Goal: Task Accomplishment & Management: Use online tool/utility

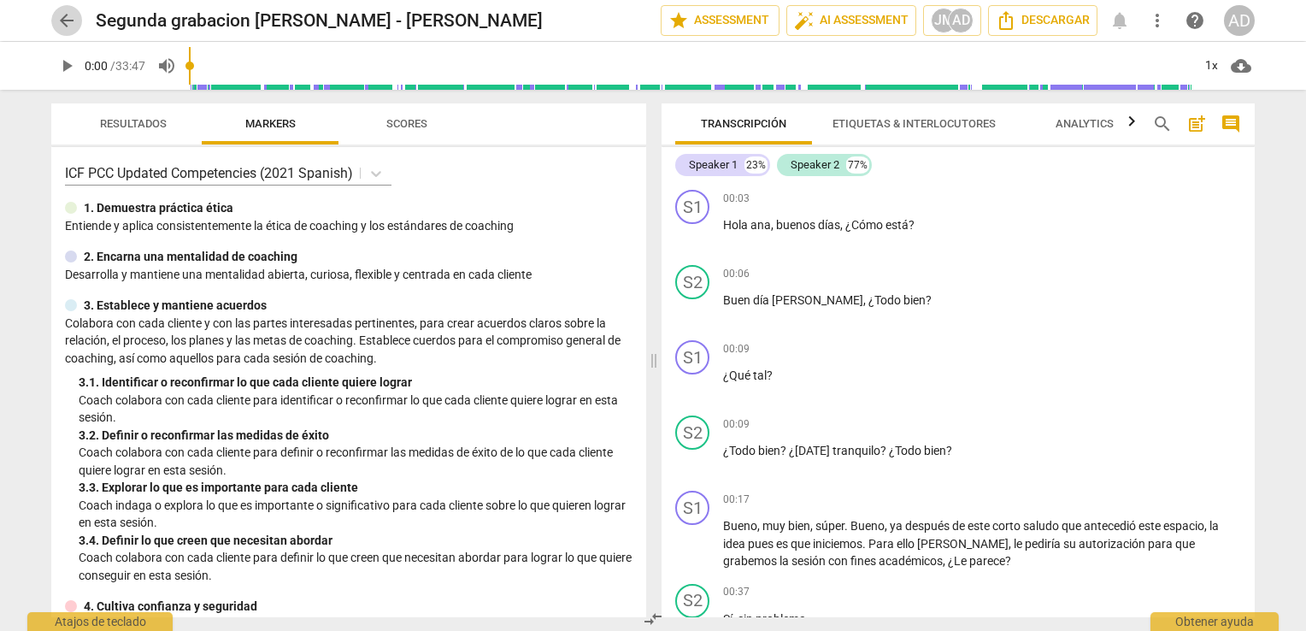
click at [60, 19] on span "arrow_back" at bounding box center [66, 20] width 21 height 21
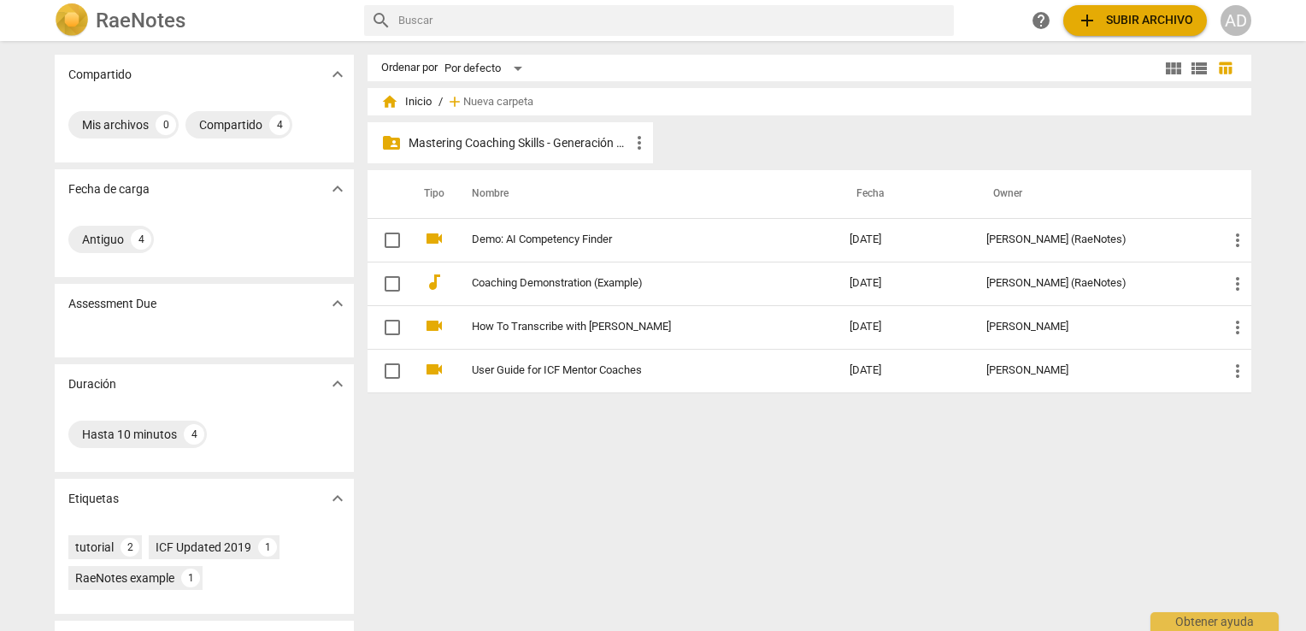
click at [583, 134] on p "Mastering Coaching Skills - Generación 32" at bounding box center [519, 143] width 221 height 18
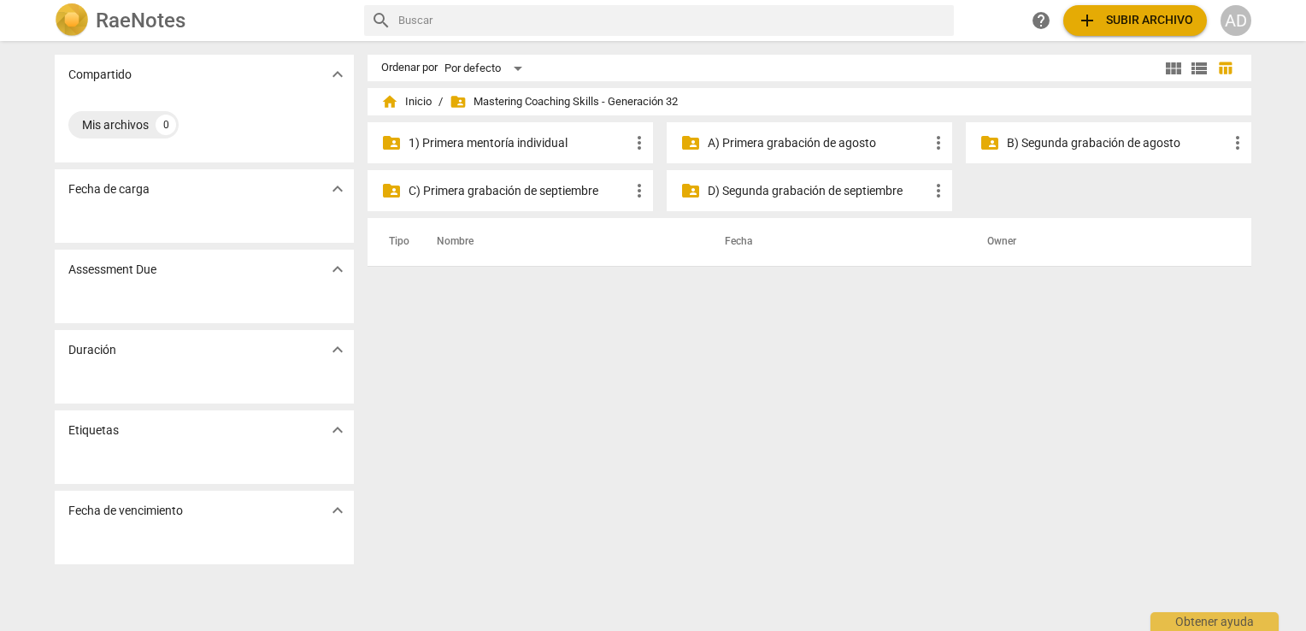
click at [569, 195] on p "C) Primera grabación de septiembre" at bounding box center [519, 191] width 221 height 18
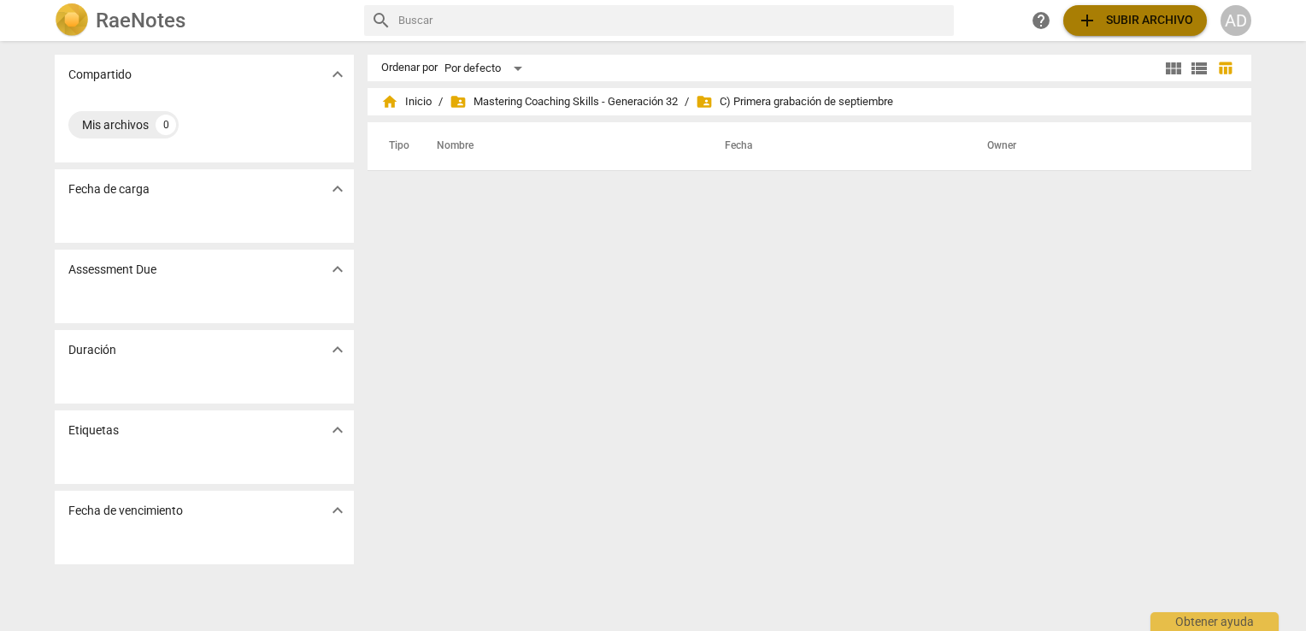
click at [1142, 22] on span "add Subir archivo" at bounding box center [1135, 20] width 116 height 21
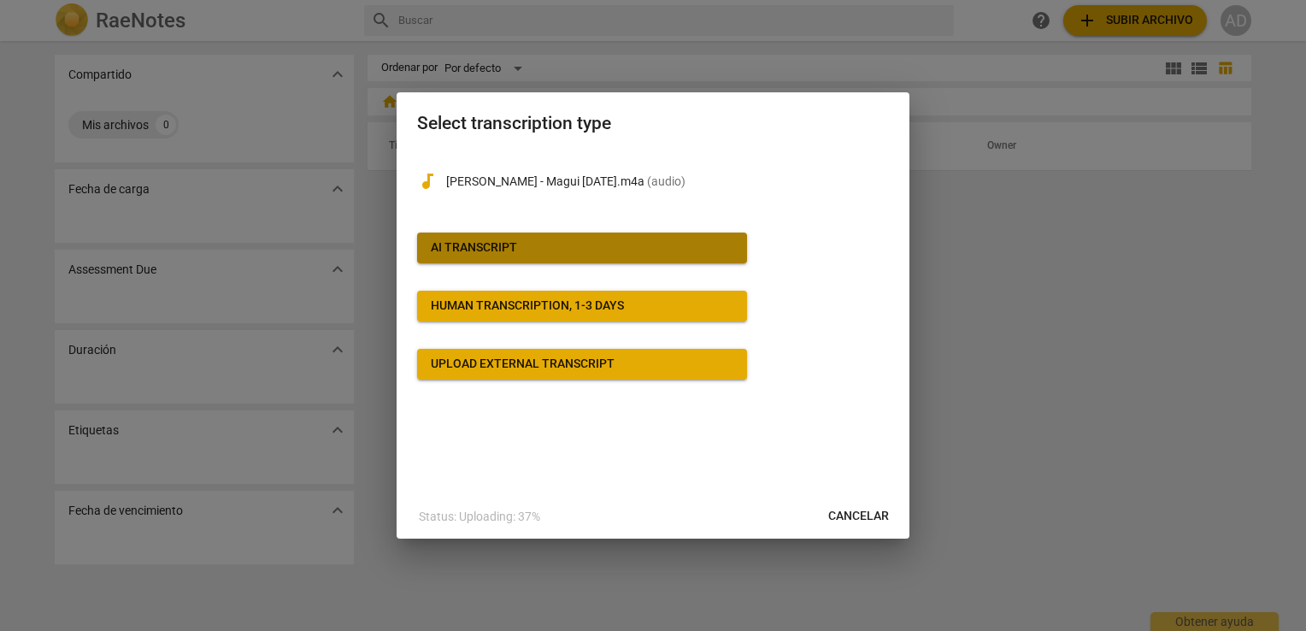
click at [672, 250] on span "AI Transcript" at bounding box center [582, 247] width 303 height 17
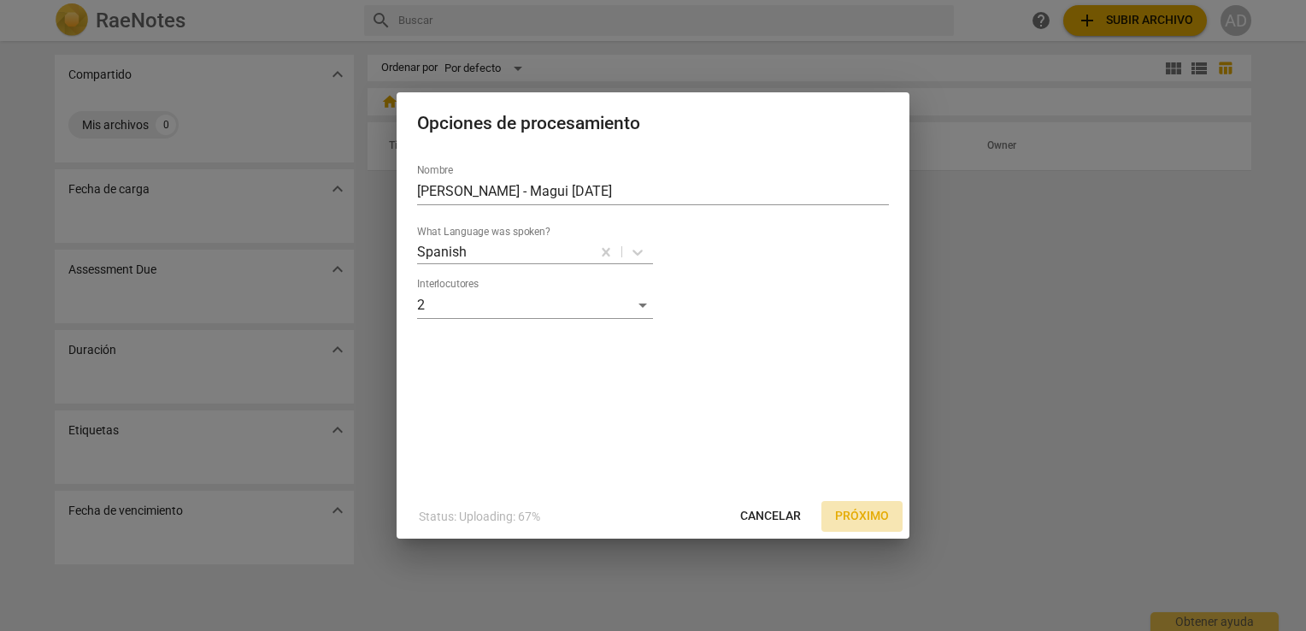
click at [851, 514] on span "Próximo" at bounding box center [862, 516] width 54 height 17
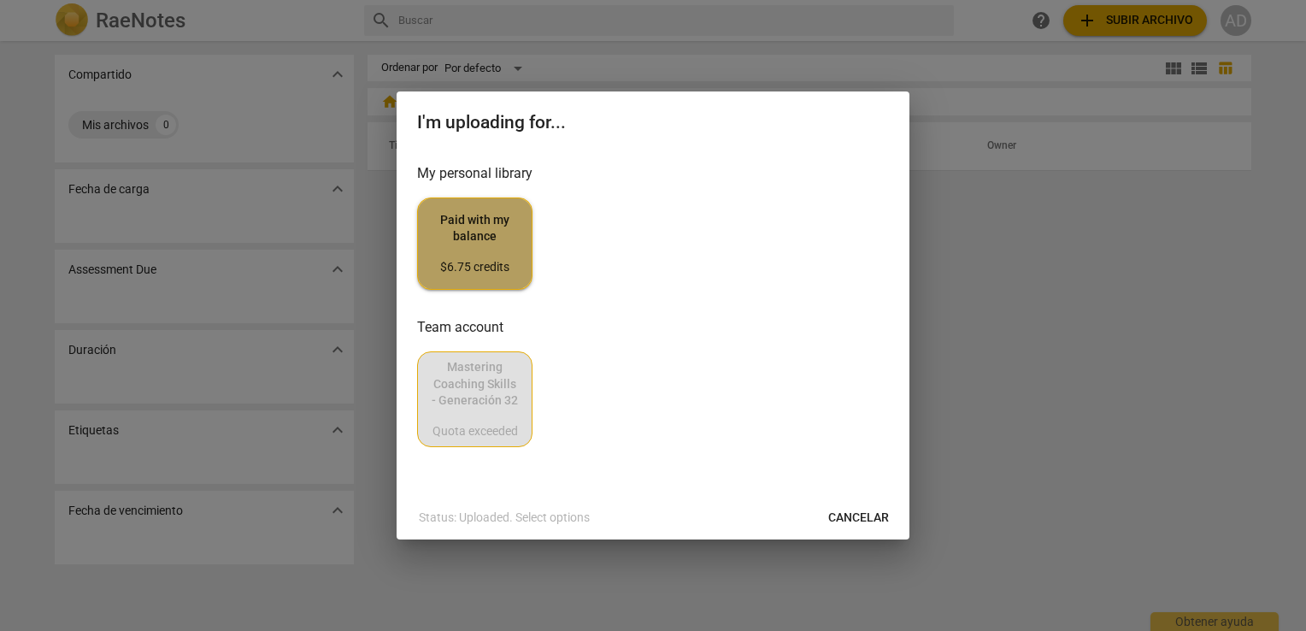
click at [471, 245] on span "Paid with my balance $6.75 credits" at bounding box center [475, 244] width 86 height 64
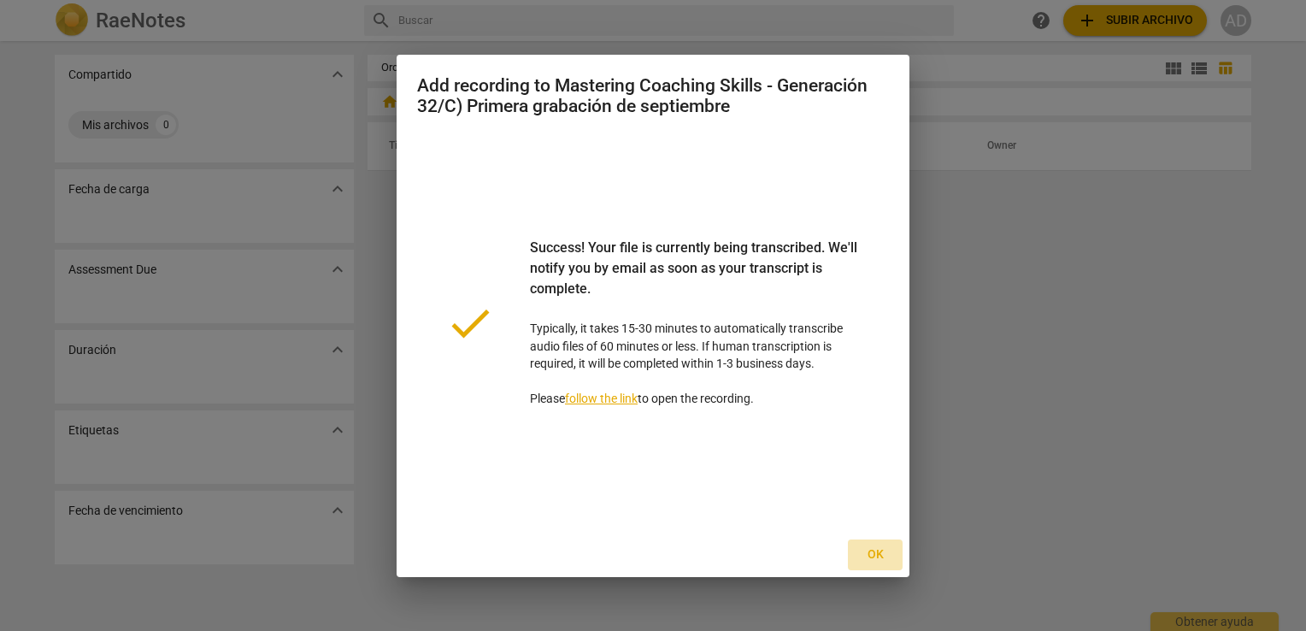
click at [875, 555] on span "Ok" at bounding box center [875, 554] width 27 height 17
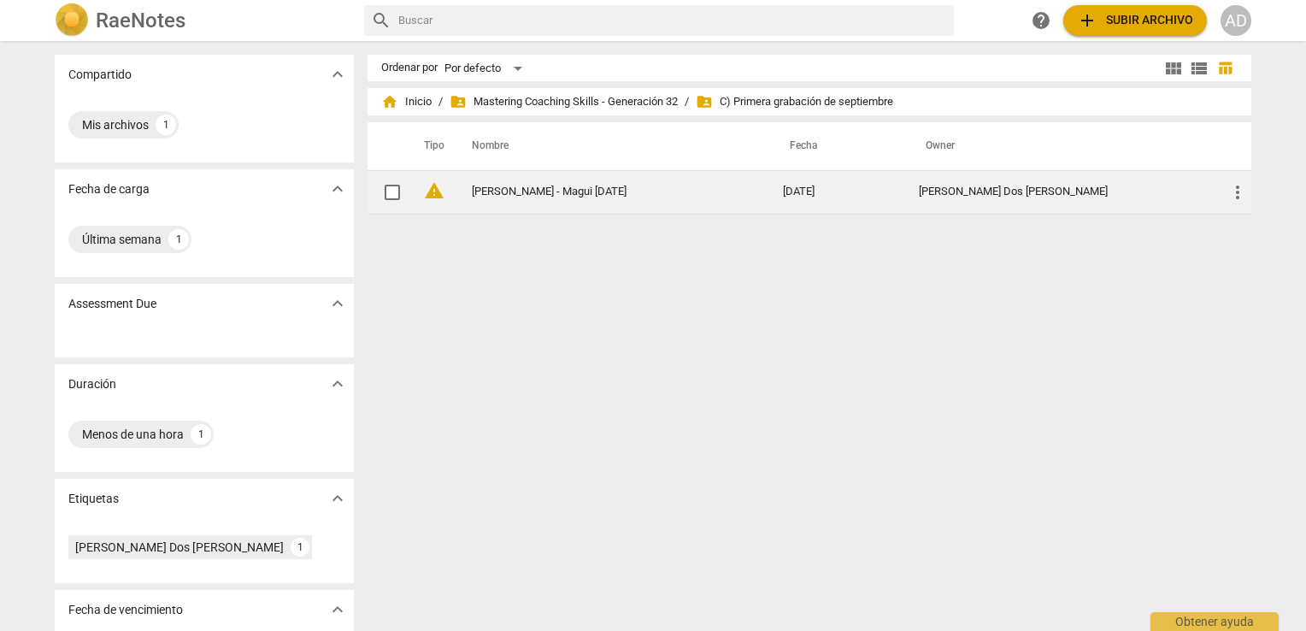
click at [540, 189] on link "[PERSON_NAME] - Magui [DATE]" at bounding box center [597, 192] width 250 height 13
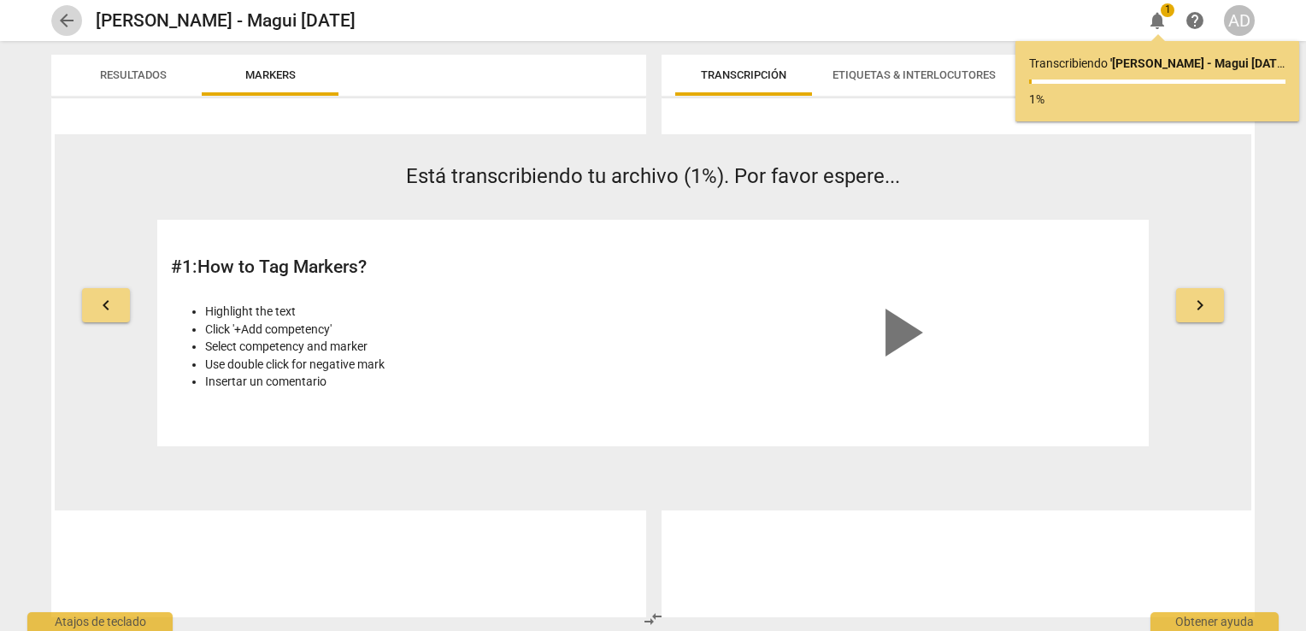
click at [65, 15] on span "arrow_back" at bounding box center [66, 20] width 21 height 21
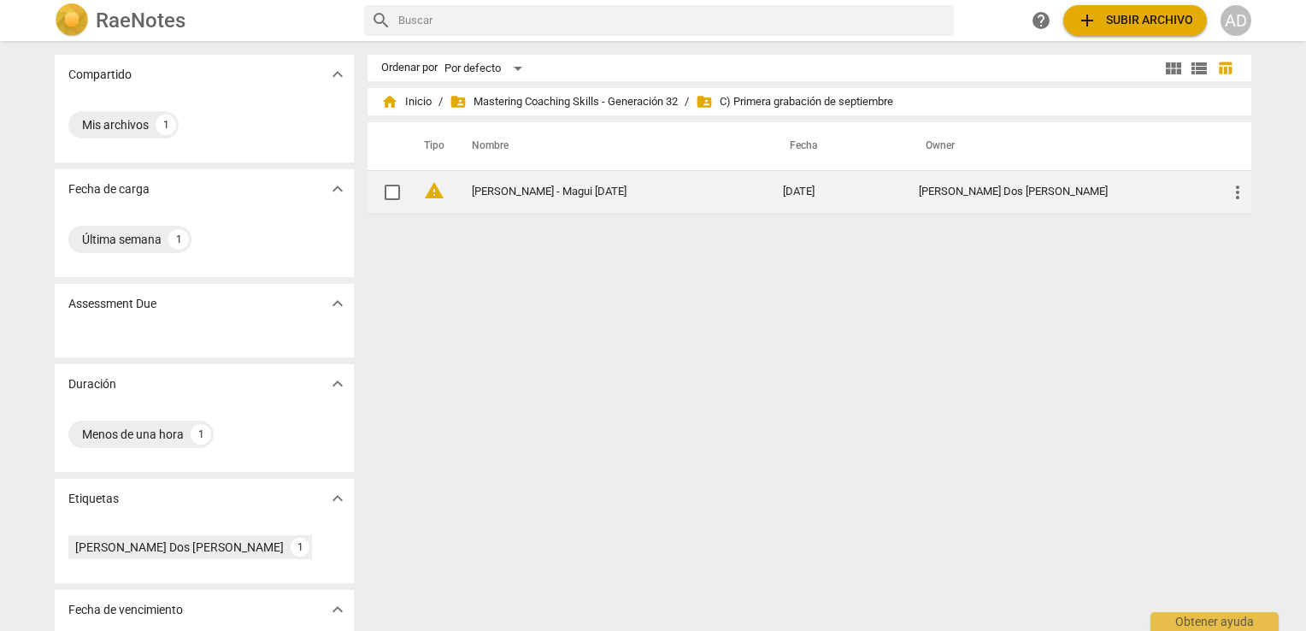
click at [534, 191] on link "[PERSON_NAME] - Magui [DATE]" at bounding box center [597, 192] width 250 height 13
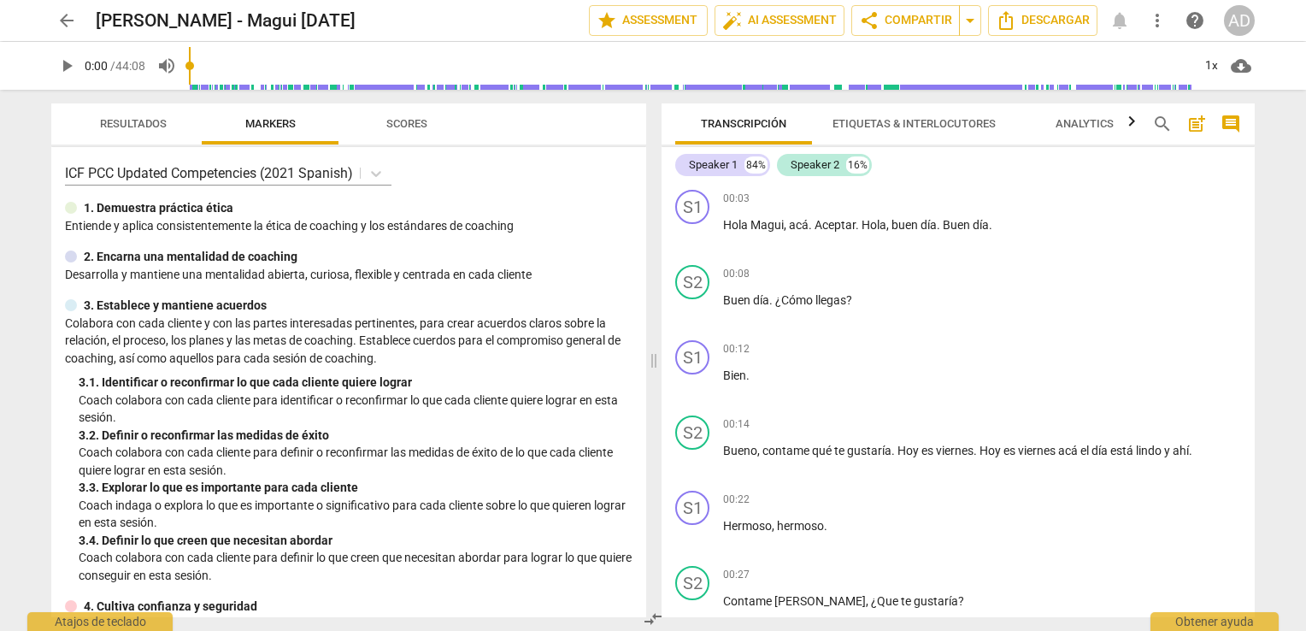
click at [1254, 256] on div "S1 play_arrow pause 00:03 + Add competency keyboard_arrow_right Hola Magui , ac…" at bounding box center [958, 400] width 593 height 434
